Goal: Transaction & Acquisition: Purchase product/service

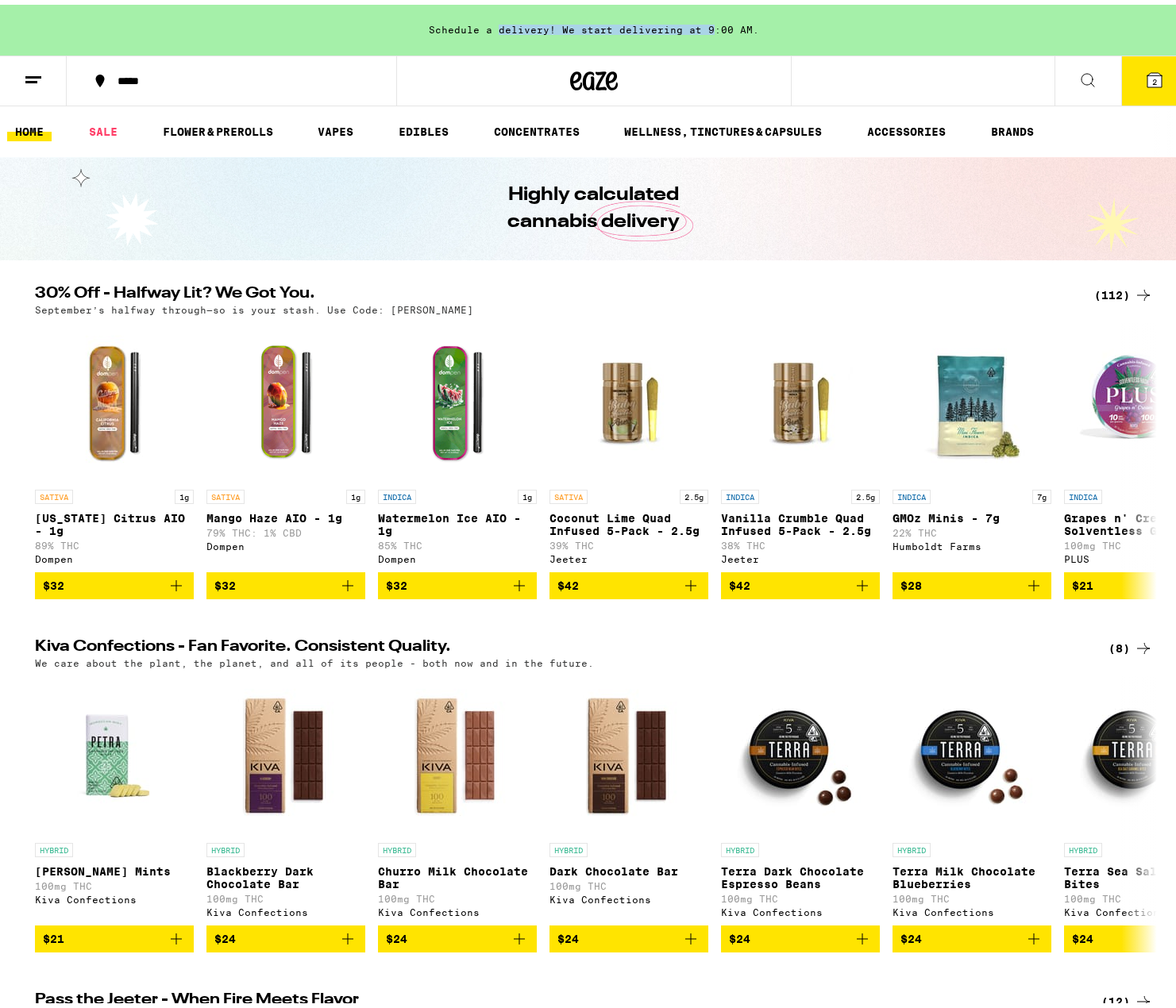
drag, startPoint x: 499, startPoint y: 28, endPoint x: 704, endPoint y: 29, distance: 205.0
click at [704, 29] on div "Schedule a delivery! We start delivering at 9:00 AM." at bounding box center [594, 26] width 1188 height 51
click at [95, 133] on link "SALE" at bounding box center [103, 127] width 44 height 19
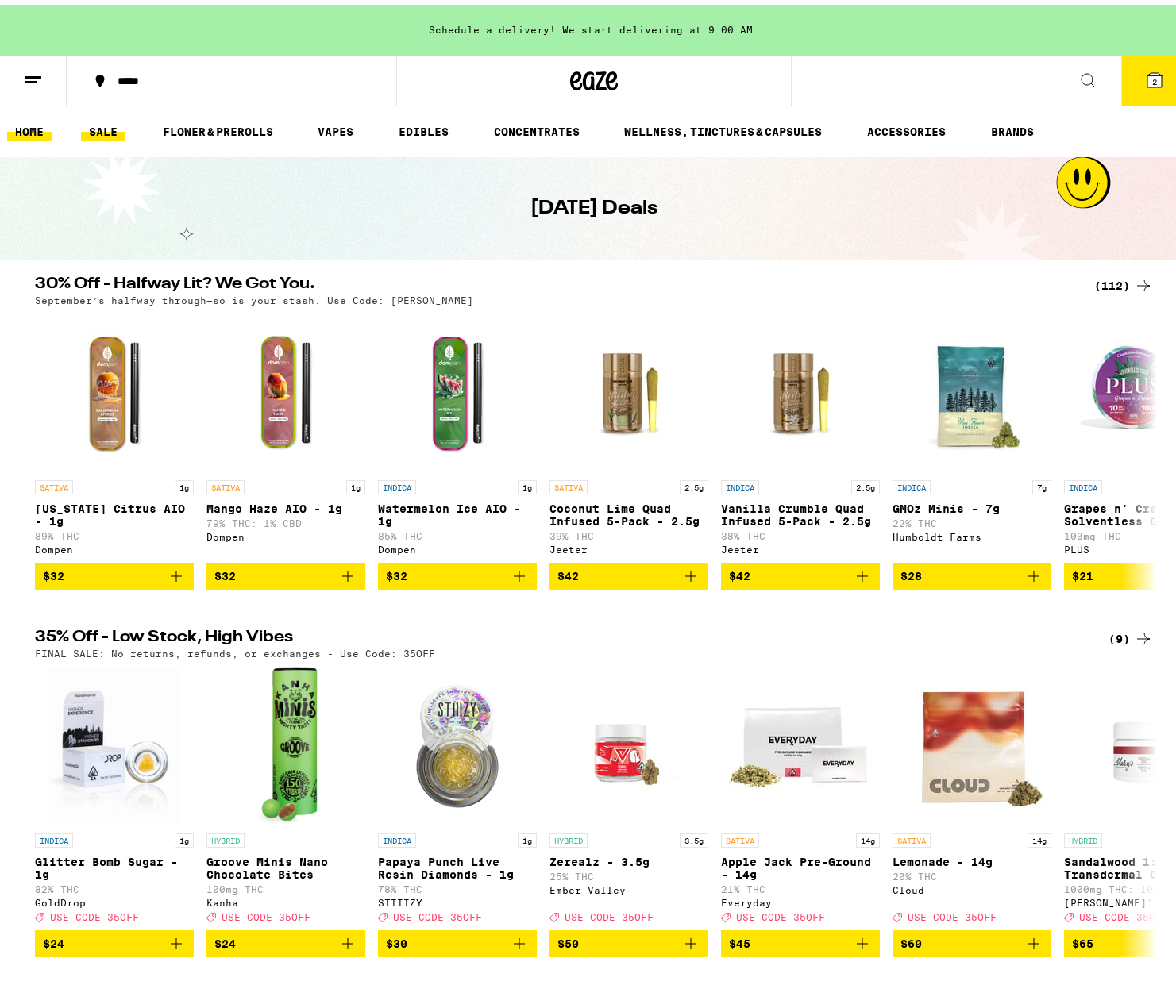
click at [40, 127] on link "HOME" at bounding box center [29, 127] width 44 height 19
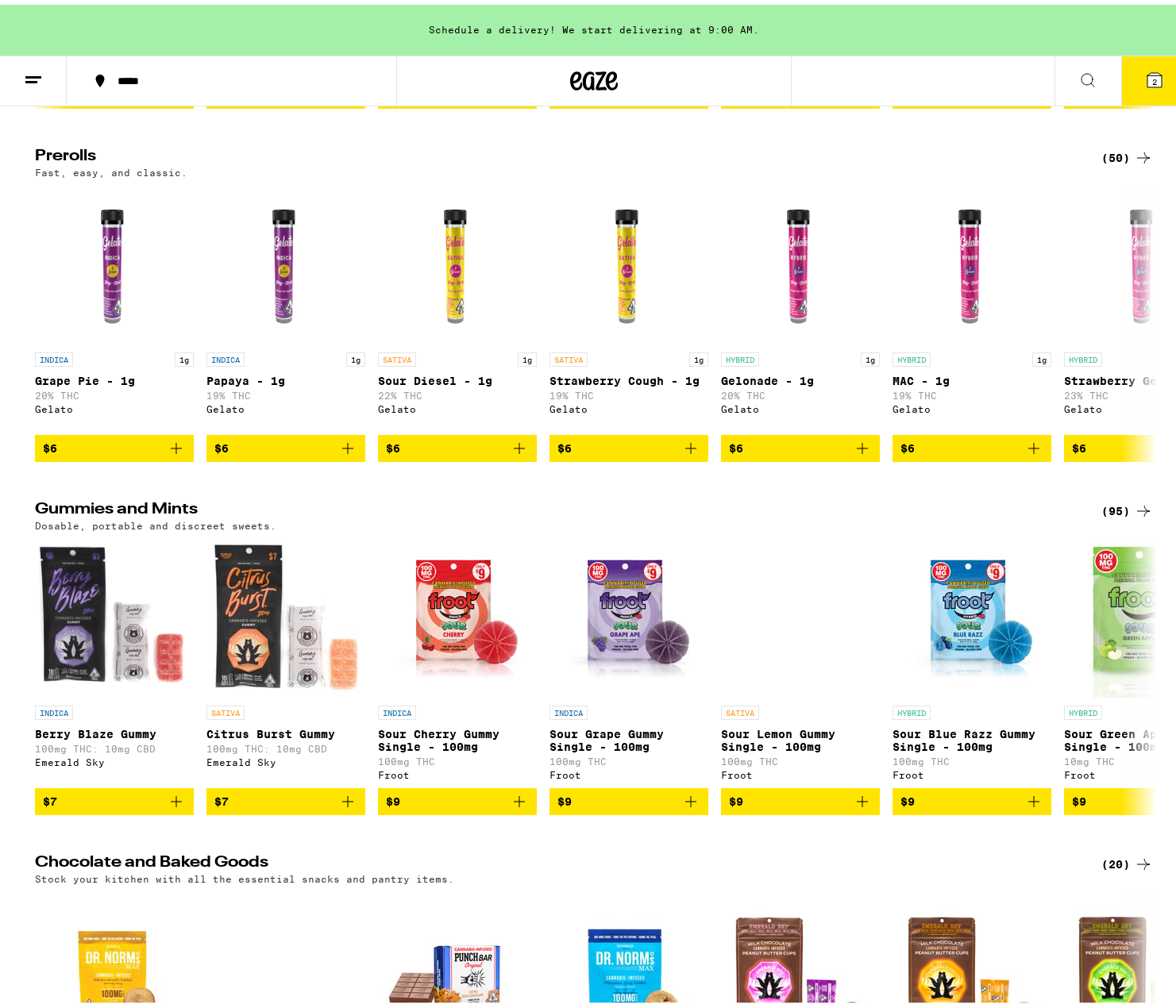
scroll to position [4050, 0]
